Goal: Check status: Check status

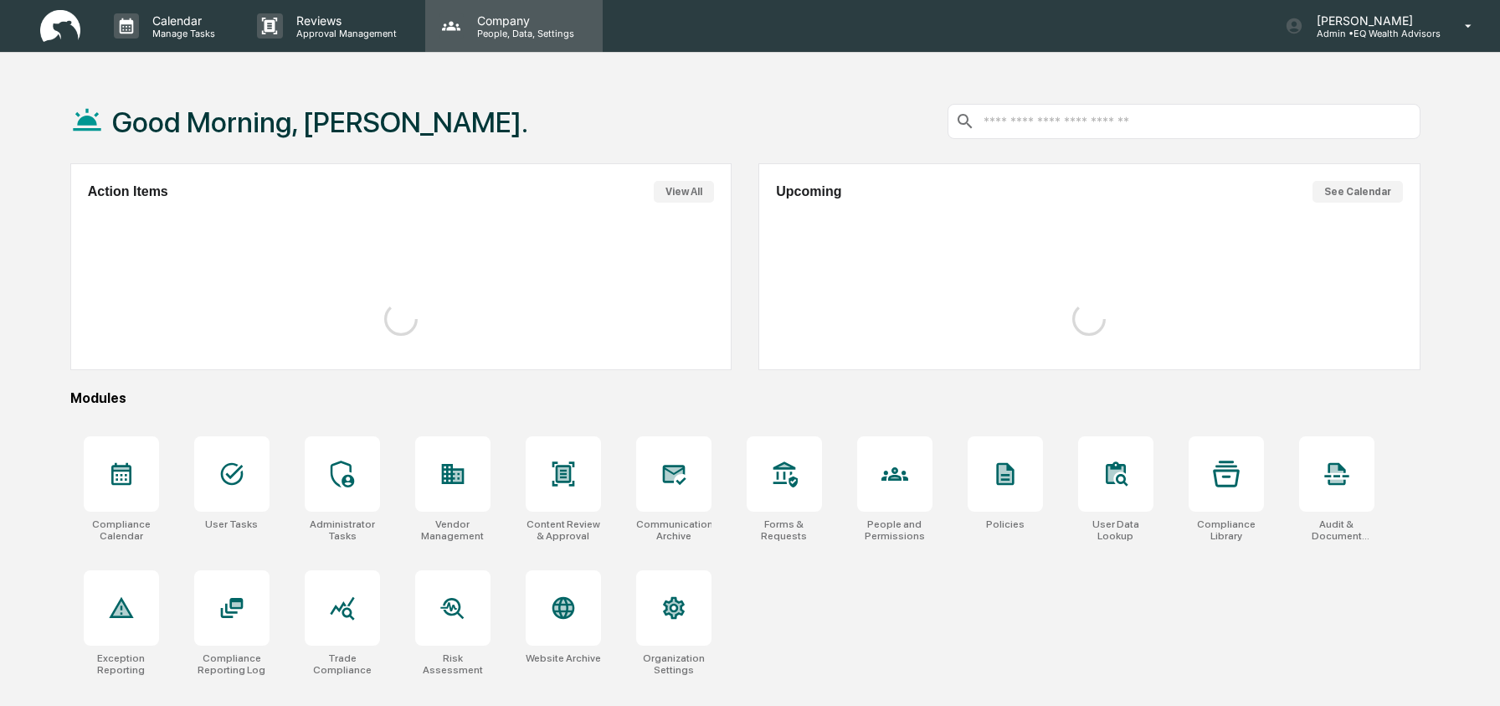
click at [498, 26] on p "Company" at bounding box center [523, 20] width 119 height 14
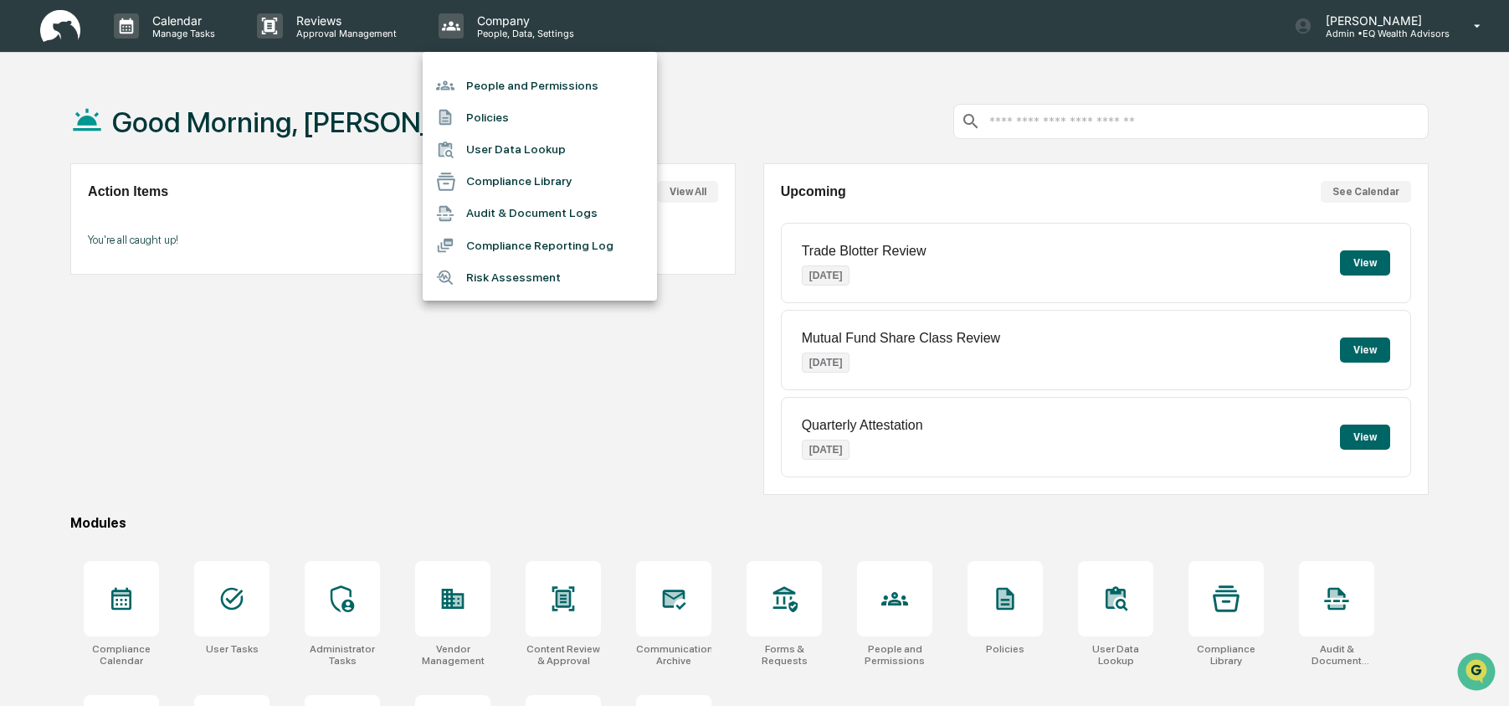
click at [503, 142] on li "User Data Lookup" at bounding box center [540, 150] width 234 height 32
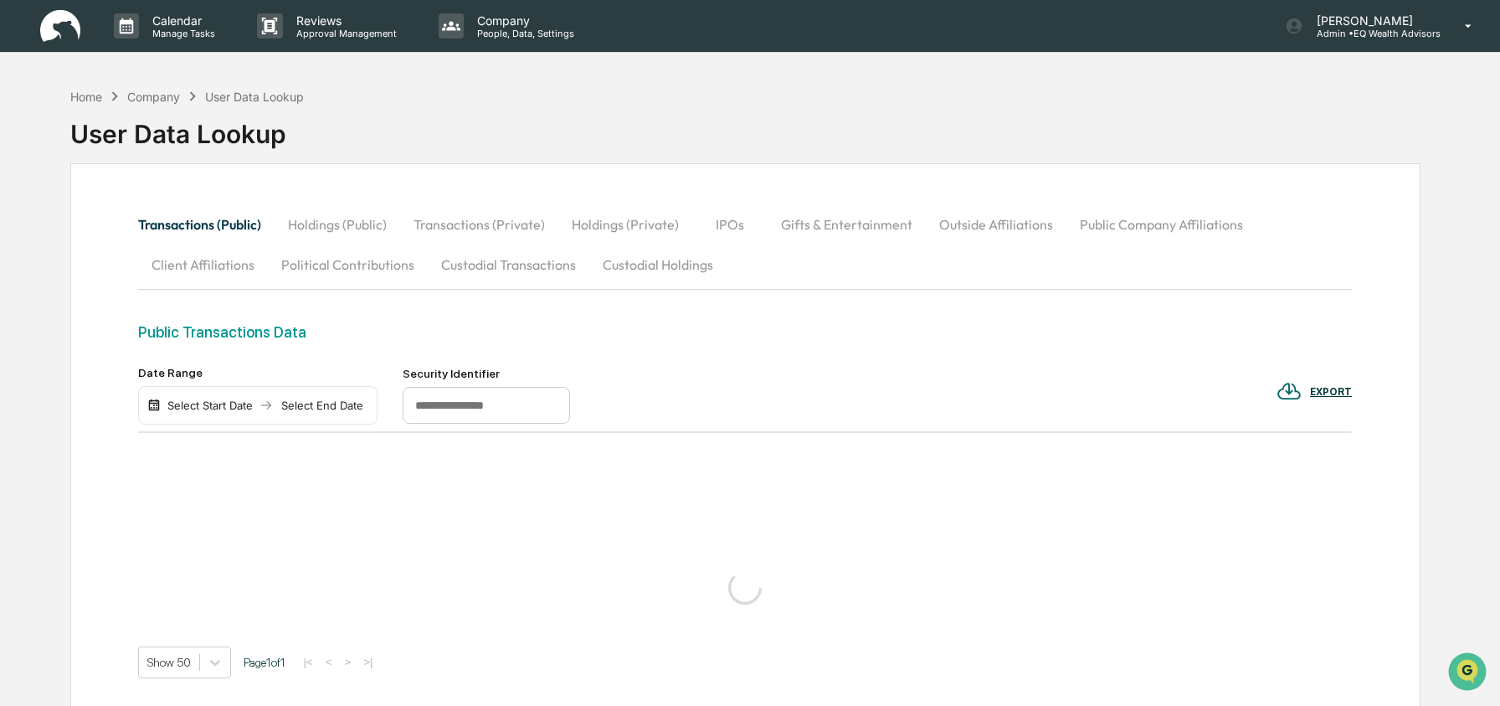
click at [630, 262] on button "Custodial Holdings" at bounding box center [657, 264] width 137 height 40
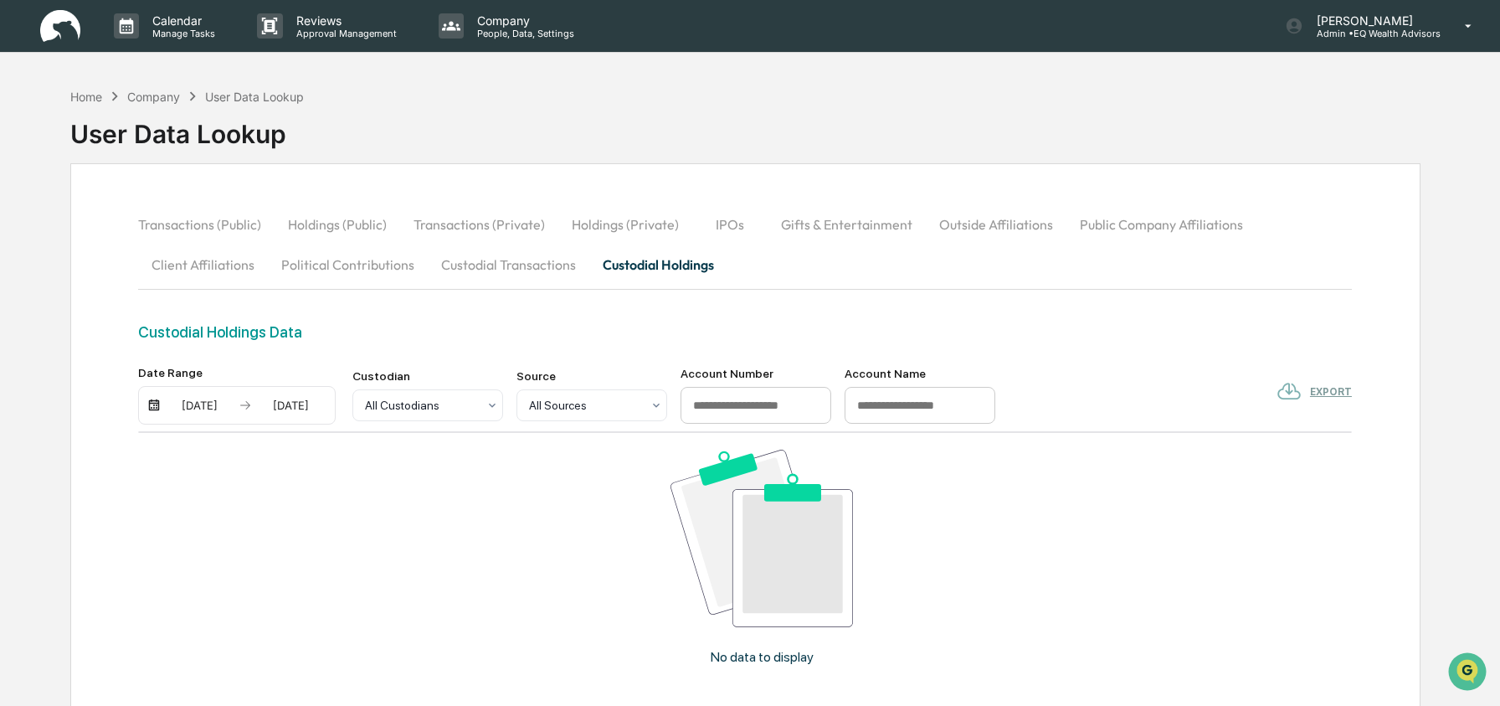
click at [191, 408] on div "[DATE]" at bounding box center [199, 404] width 71 height 13
click at [234, 508] on button "1" at bounding box center [232, 508] width 30 height 30
click at [454, 407] on div at bounding box center [421, 405] width 112 height 17
click at [510, 270] on button "Custodial Transactions" at bounding box center [509, 264] width 162 height 40
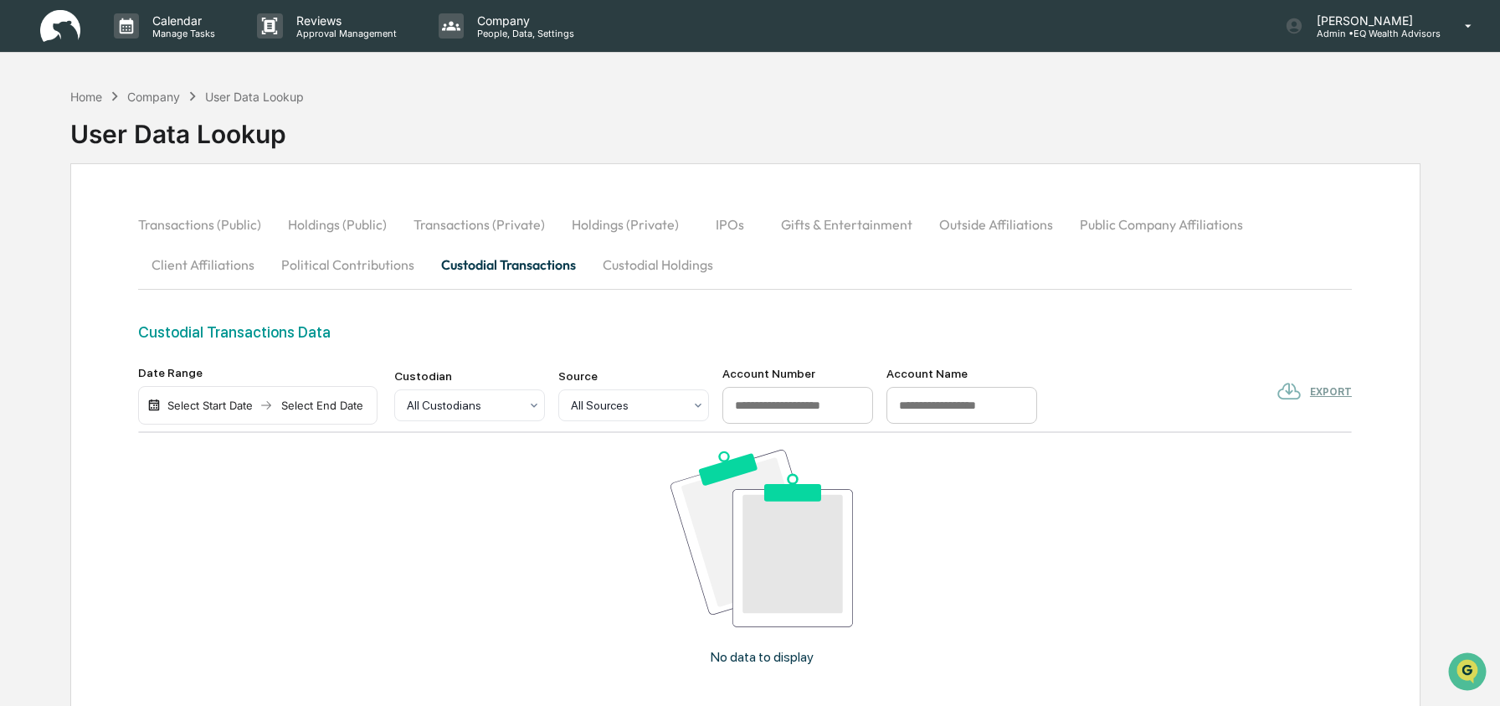
click at [203, 409] on div "Select Start Date" at bounding box center [210, 404] width 92 height 13
click at [229, 507] on button "1" at bounding box center [232, 508] width 30 height 30
click at [319, 407] on div "Select End Date" at bounding box center [301, 404] width 92 height 13
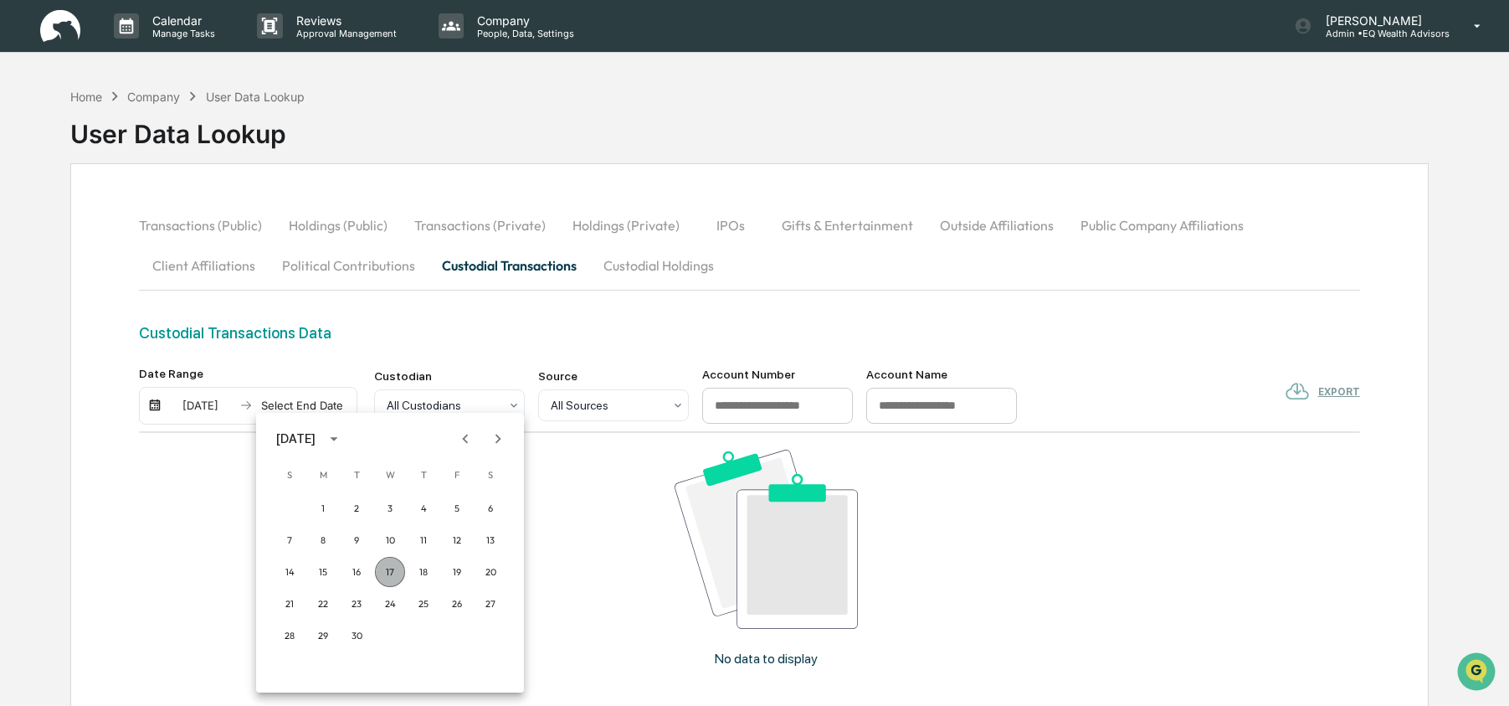
click at [383, 571] on button "17" at bounding box center [390, 572] width 30 height 30
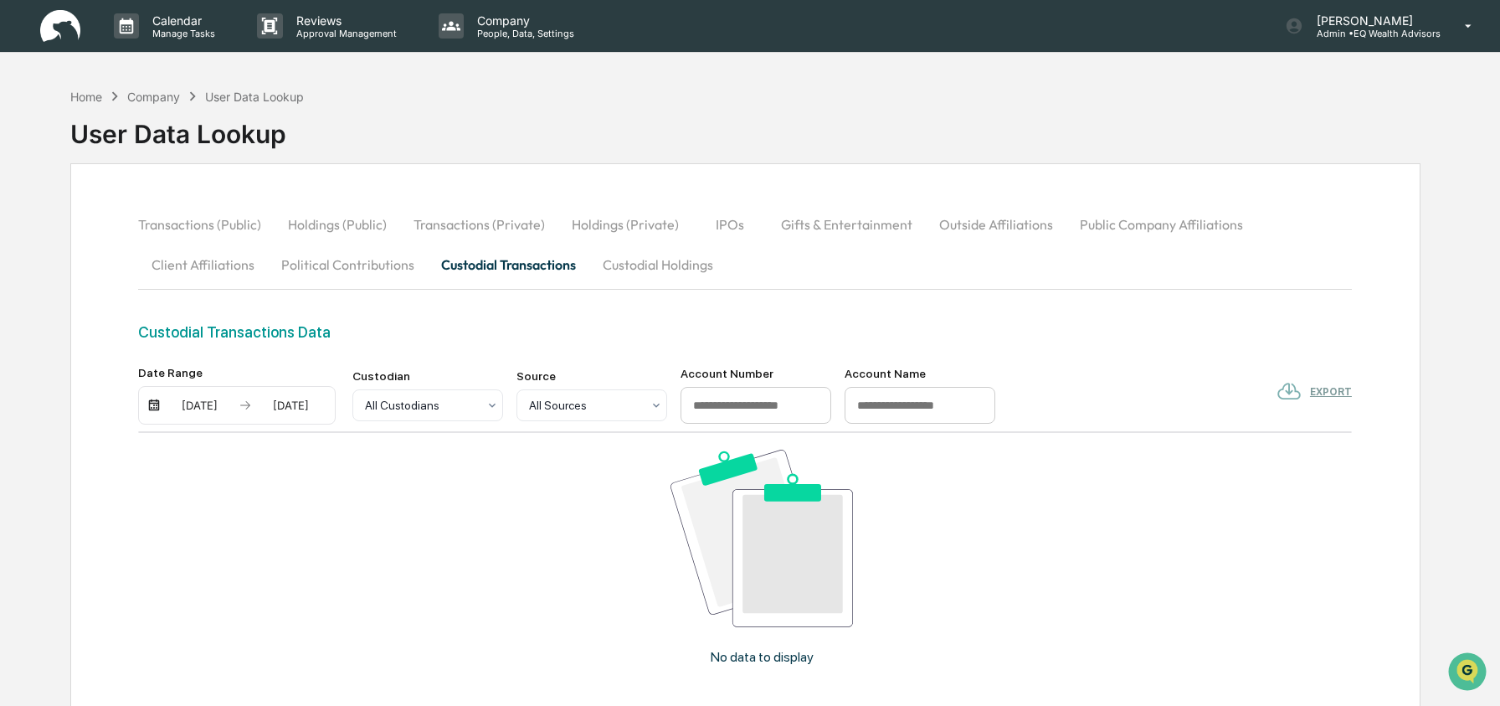
click at [642, 272] on button "Custodial Holdings" at bounding box center [657, 264] width 137 height 40
